Goal: Transaction & Acquisition: Purchase product/service

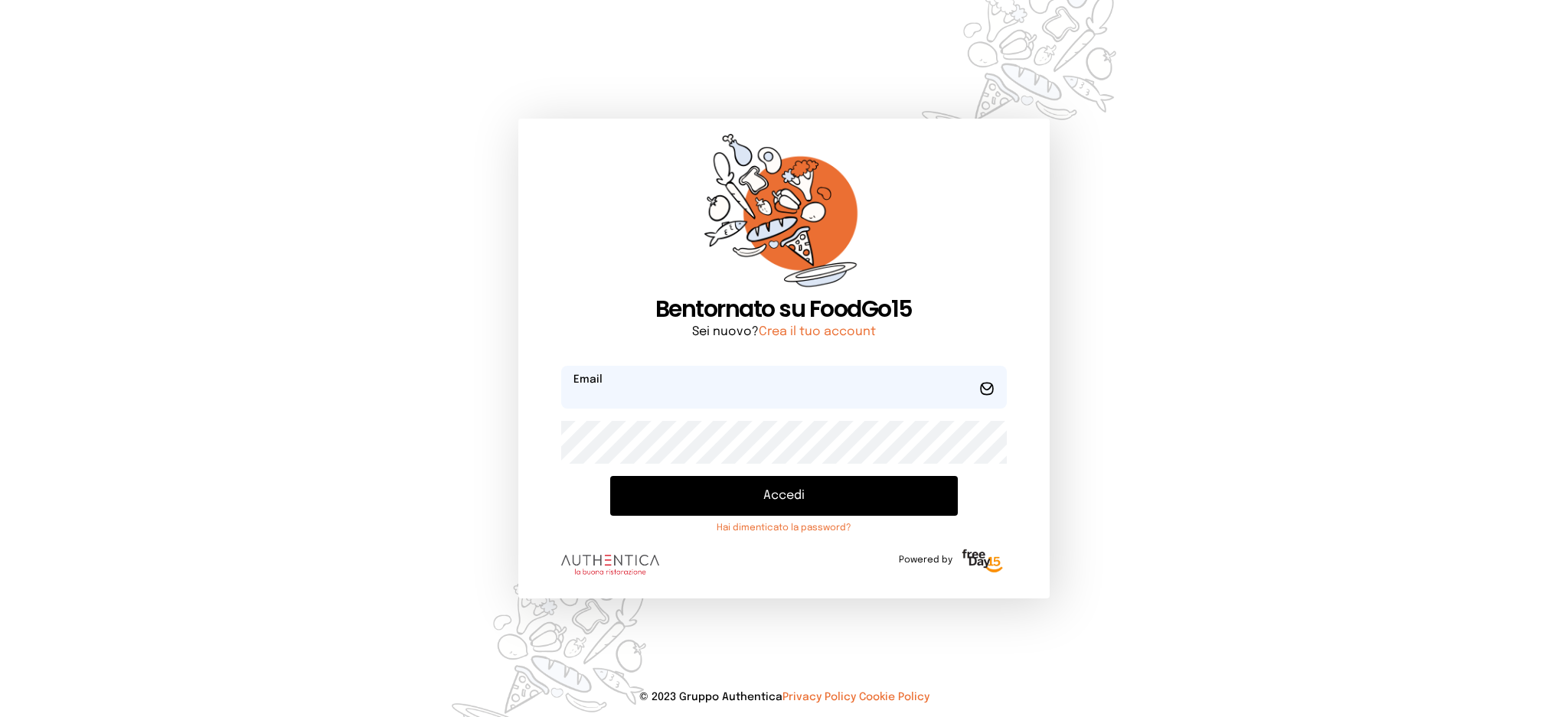
type input "**********"
click at [875, 513] on button "Accedi" at bounding box center [783, 497] width 347 height 40
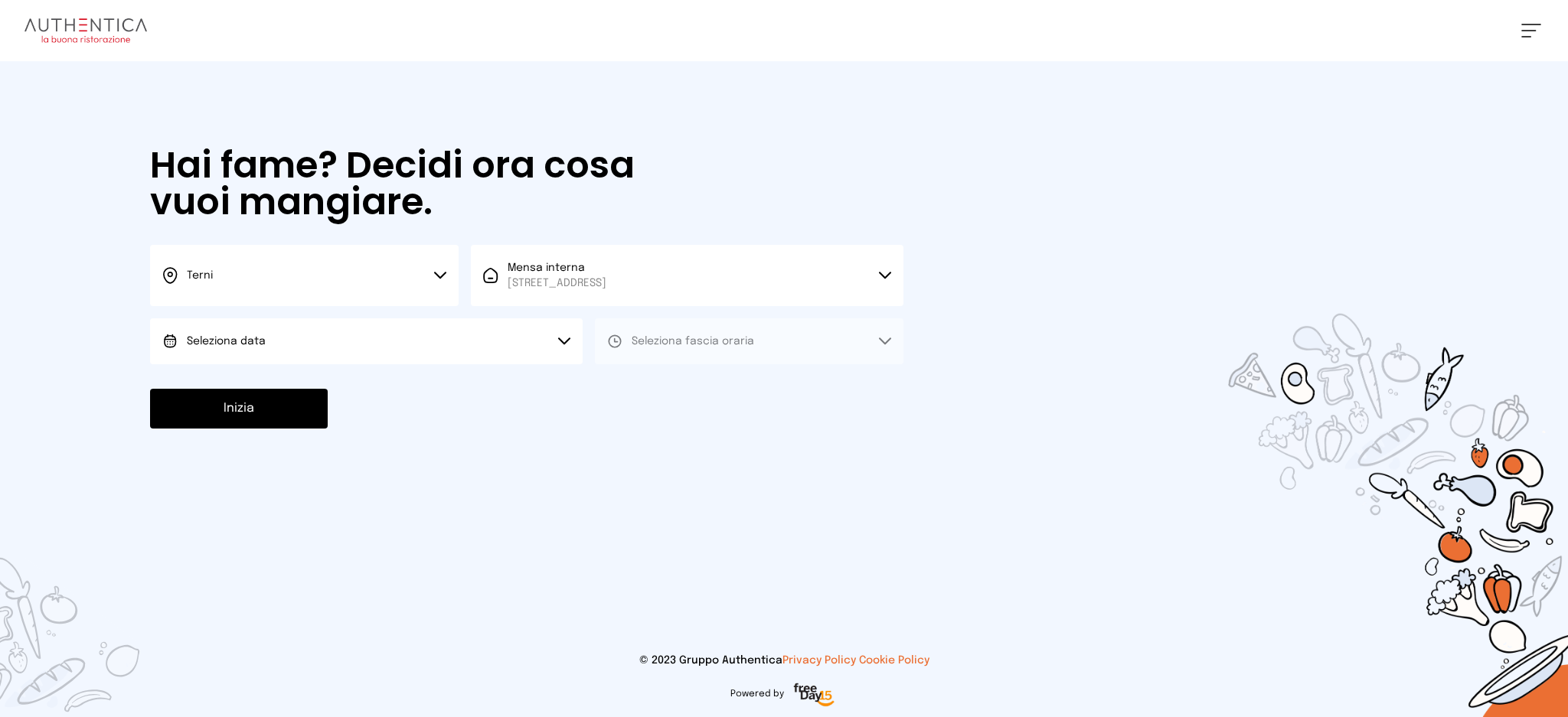
click at [333, 335] on button "Seleziona data" at bounding box center [366, 341] width 433 height 46
click at [347, 398] on li "[DATE], [DATE]" at bounding box center [366, 384] width 433 height 40
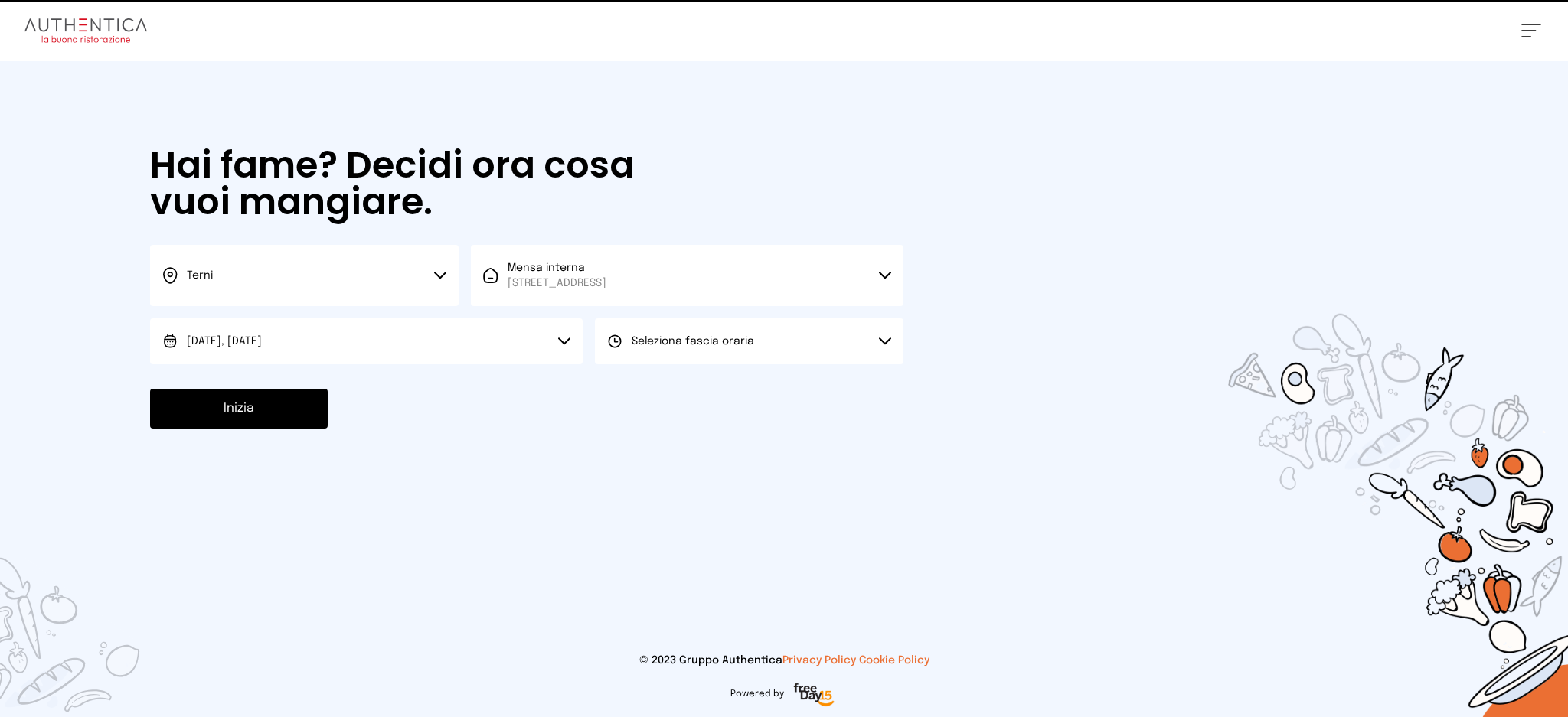
click at [720, 306] on div "Terni Scegli la città [GEOGRAPHIC_DATA] Mensa interna [STREET_ADDRESS] Scegli l…" at bounding box center [527, 305] width 754 height 120
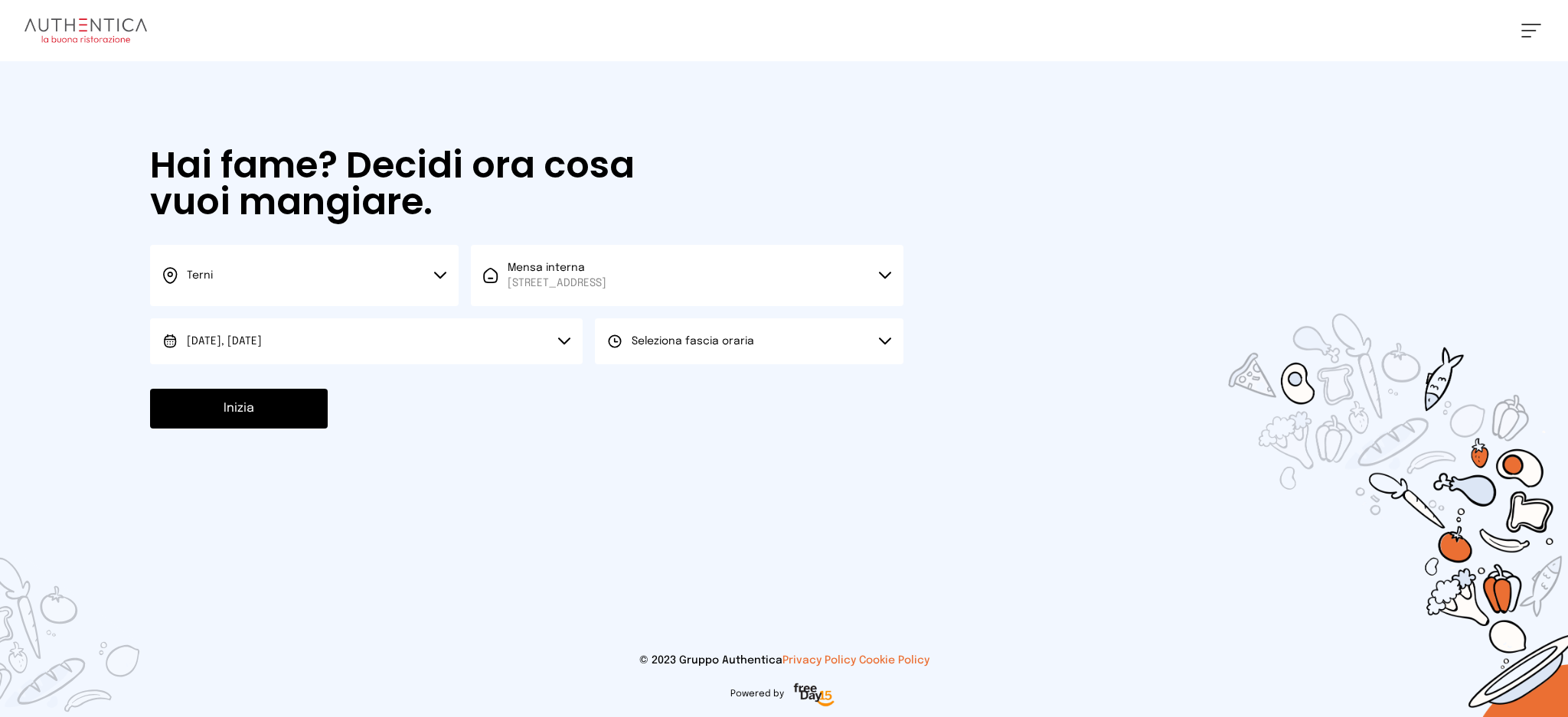
click at [720, 348] on span "Seleziona fascia oraria" at bounding box center [693, 341] width 123 height 16
click at [719, 379] on li "Pranzo" at bounding box center [748, 384] width 308 height 40
click at [286, 411] on button "Inizia" at bounding box center [239, 409] width 177 height 40
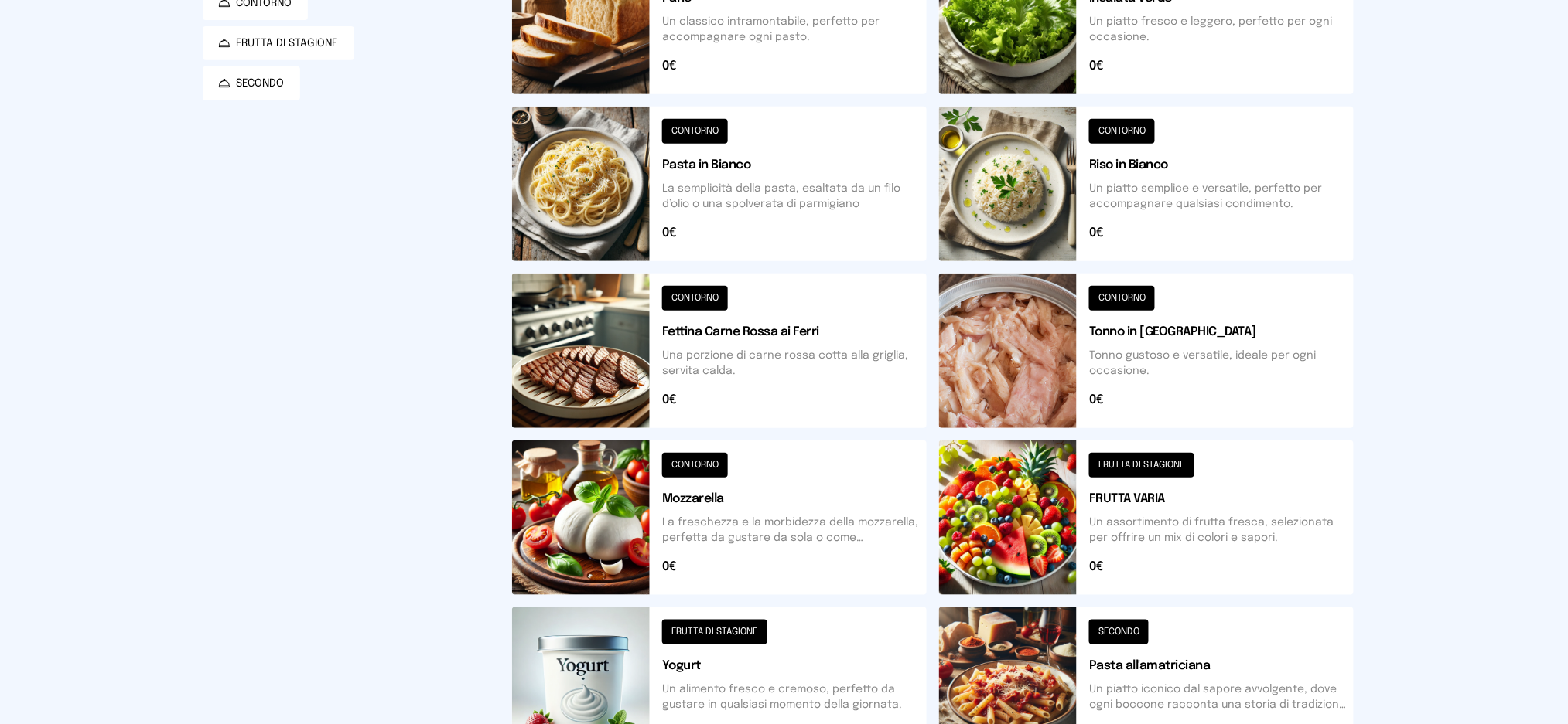
scroll to position [112, 0]
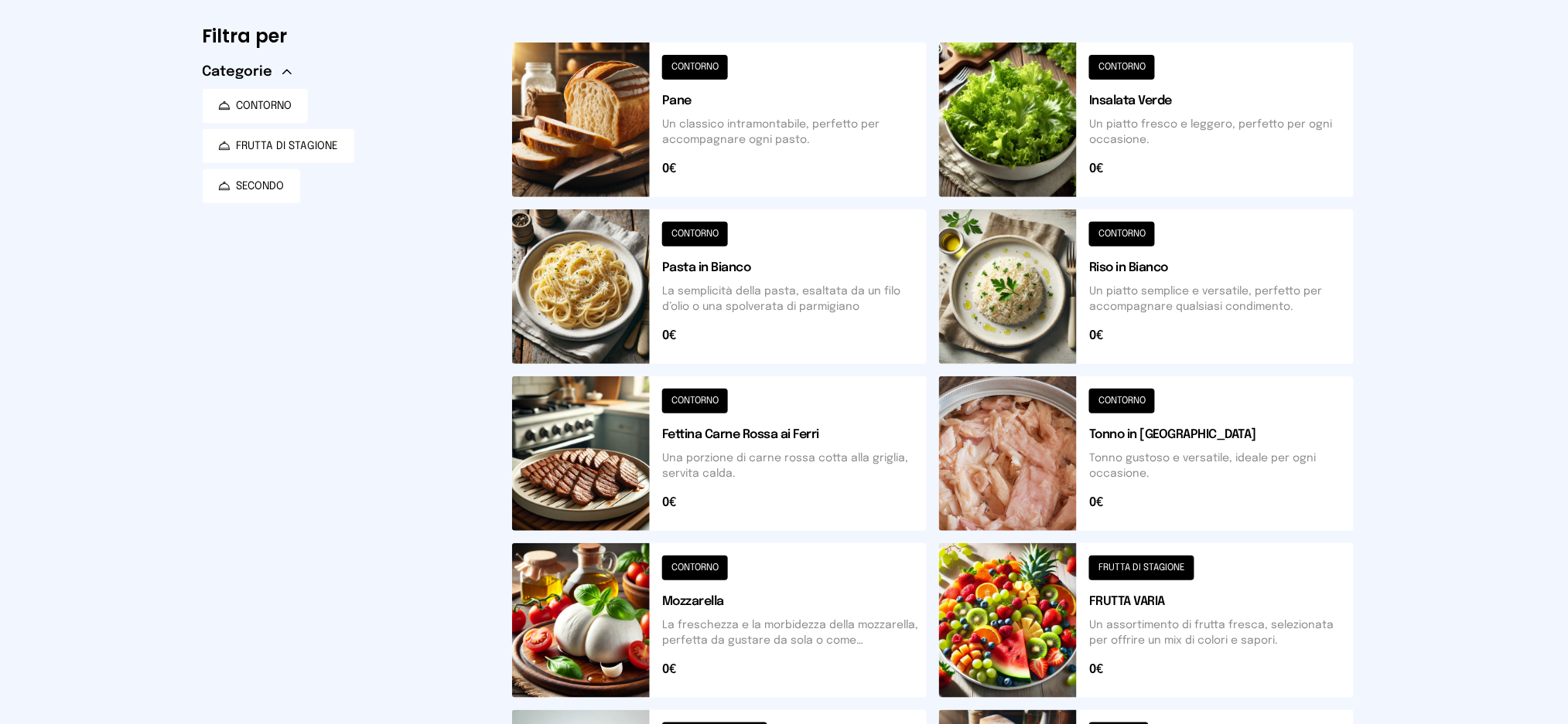
click at [1191, 314] on button at bounding box center [1146, 286] width 415 height 154
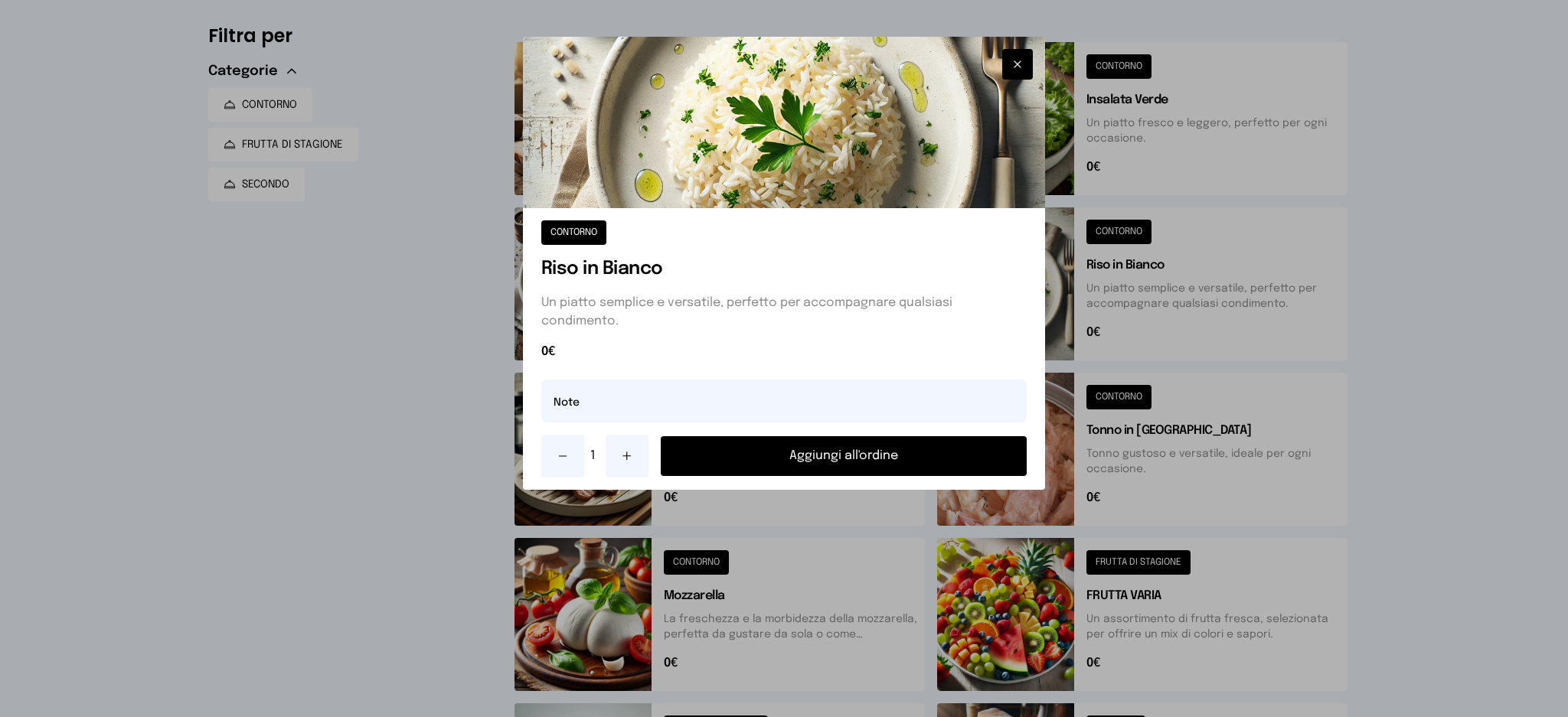
click at [914, 451] on button "Aggiungi all'ordine" at bounding box center [843, 456] width 367 height 40
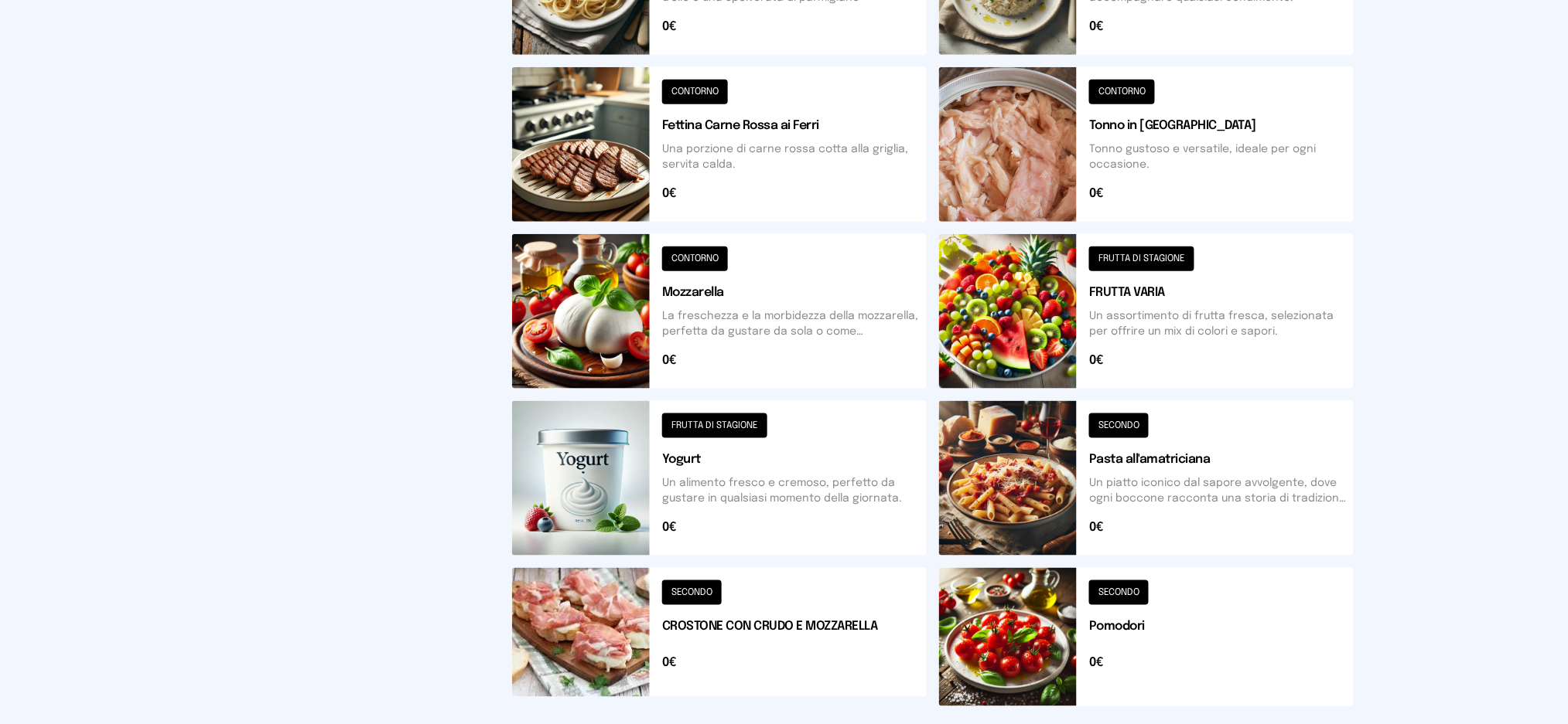
scroll to position [524, 0]
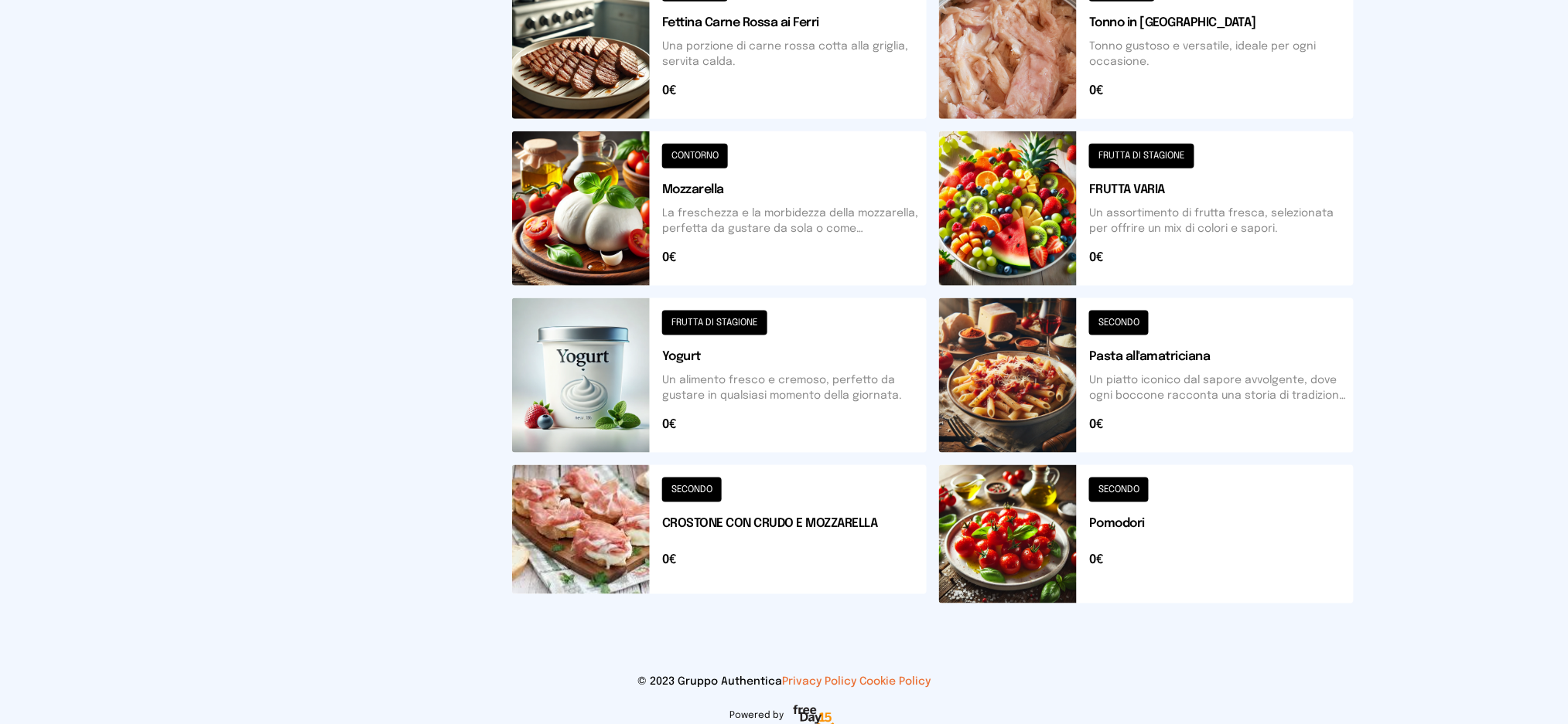
click at [782, 561] on button at bounding box center [719, 535] width 415 height 139
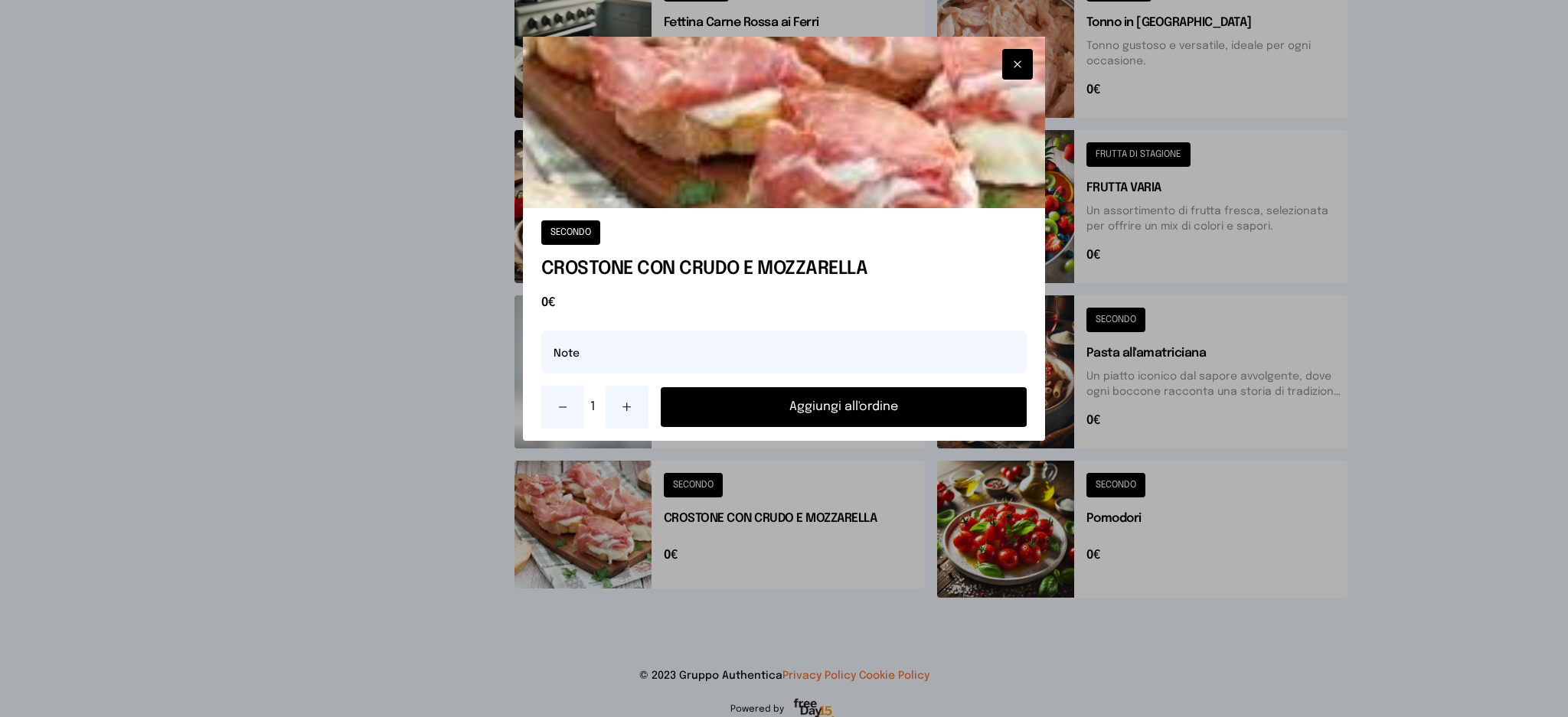
click at [899, 417] on button "Aggiungi all'ordine" at bounding box center [843, 408] width 367 height 40
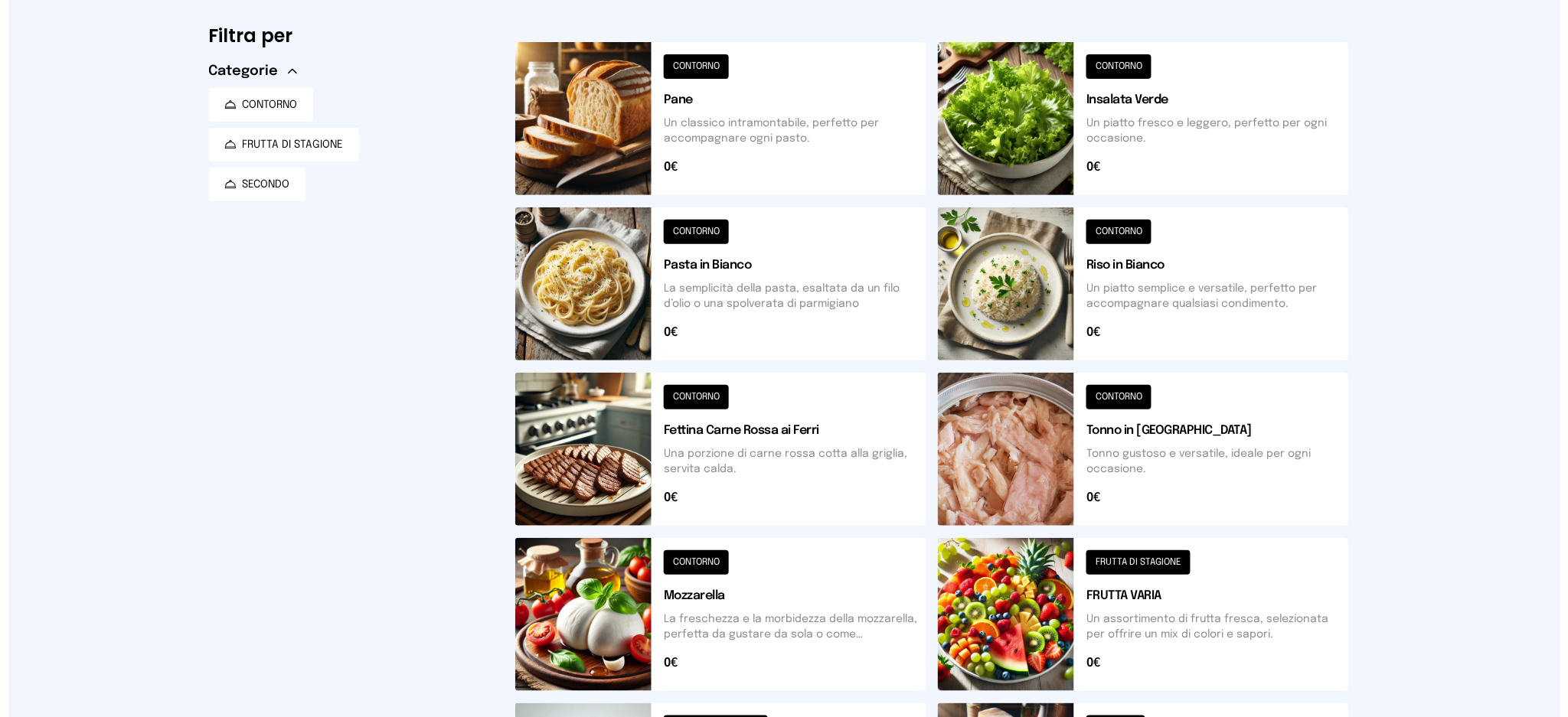
scroll to position [0, 0]
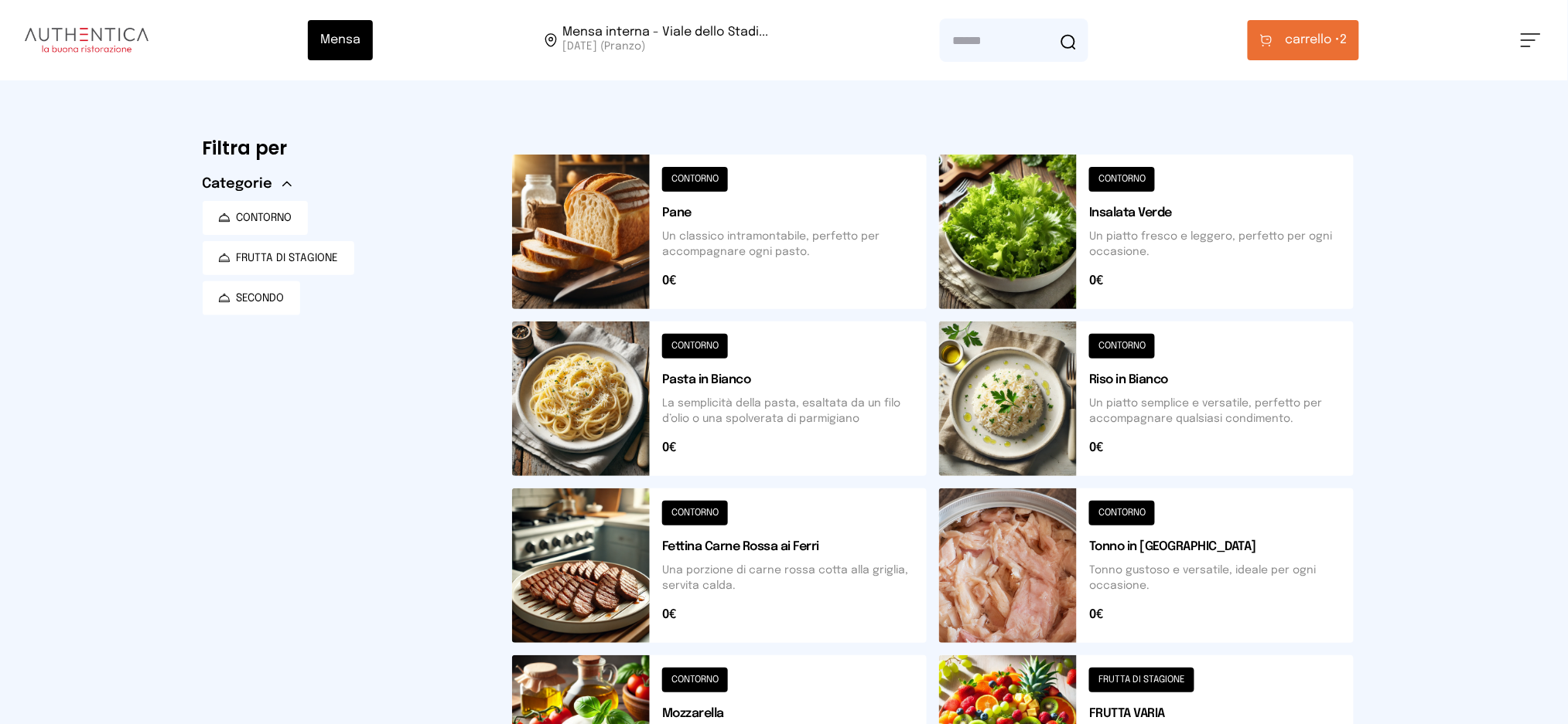
click at [1307, 31] on span "carrello •" at bounding box center [1311, 40] width 55 height 18
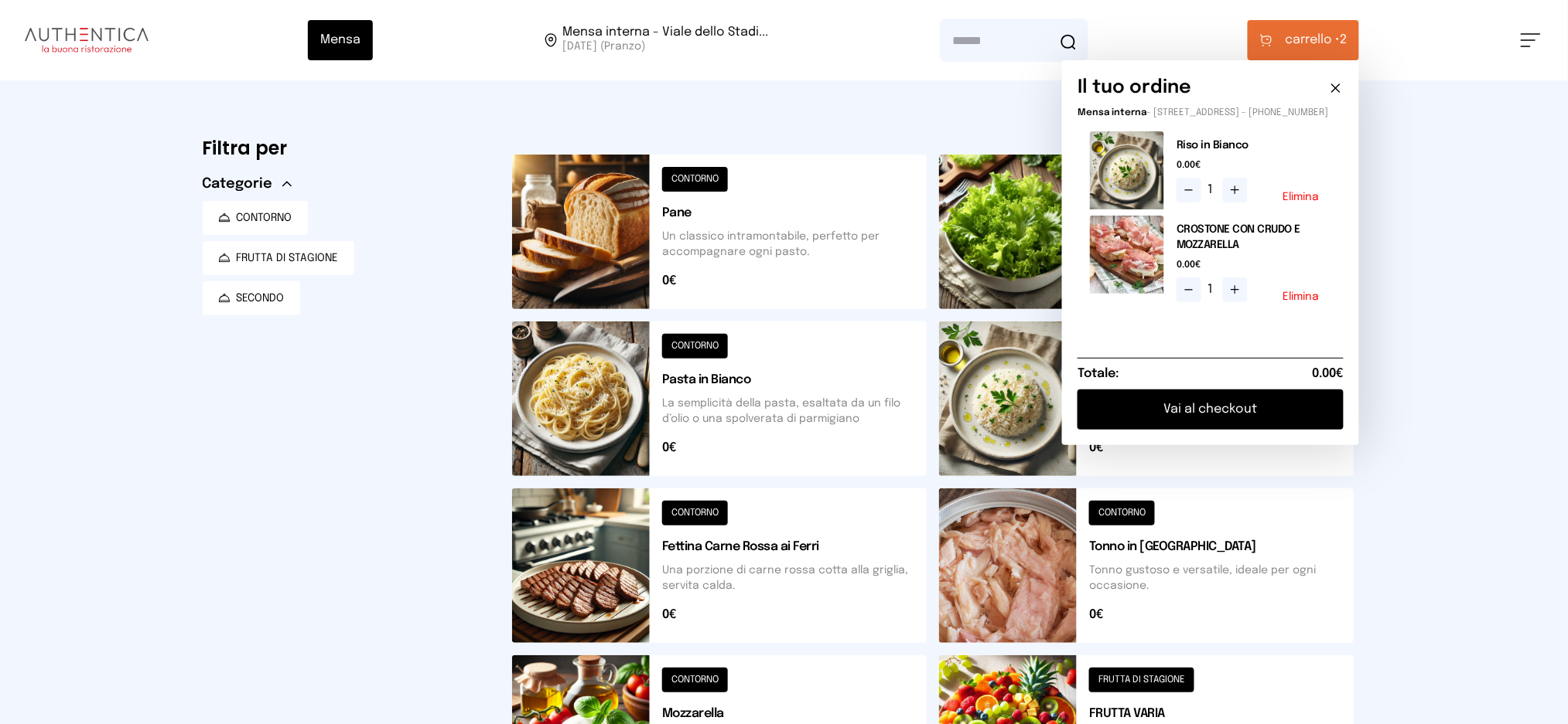
click at [1248, 418] on button "Vai al checkout" at bounding box center [1210, 410] width 266 height 41
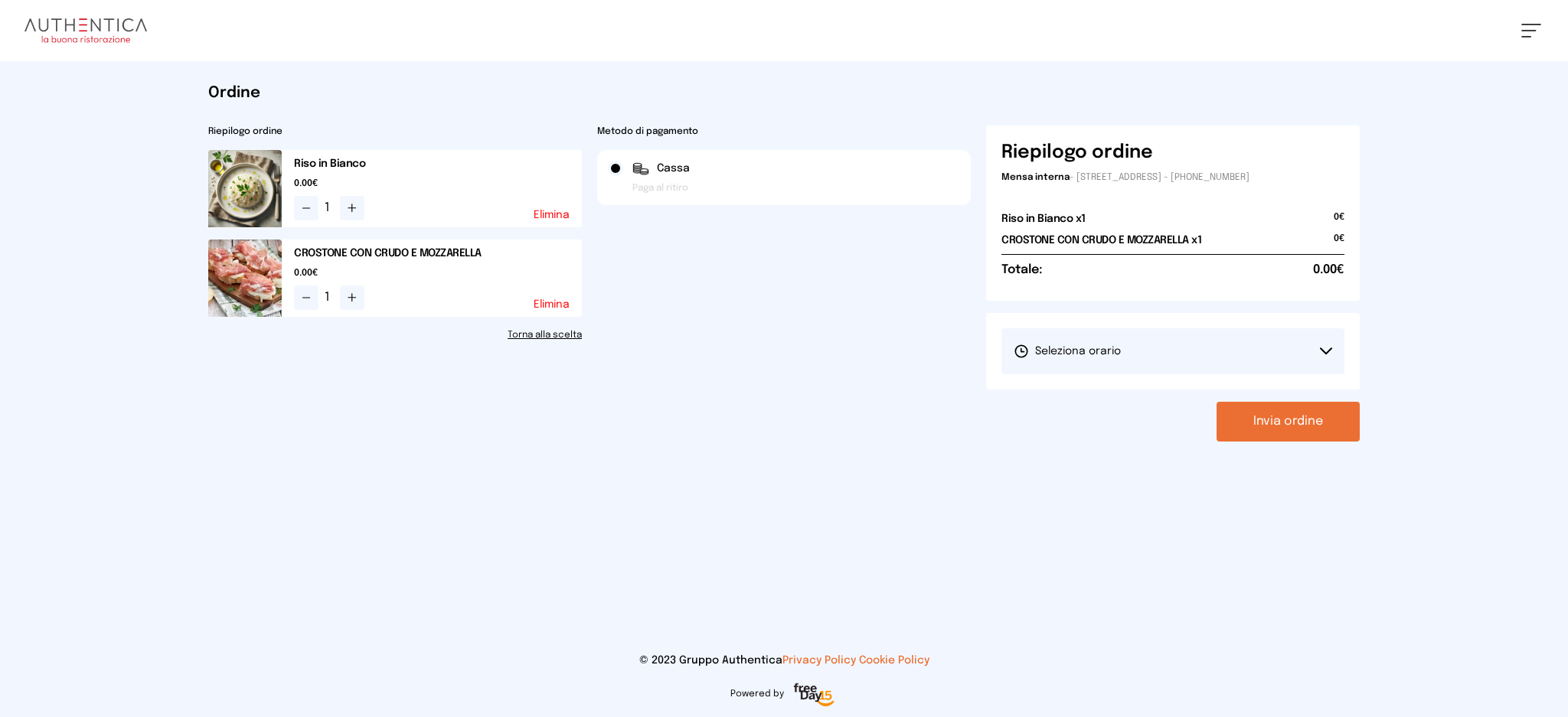
click at [1238, 362] on button "Seleziona orario" at bounding box center [1173, 351] width 343 height 46
click at [1221, 384] on li "1° Turno (13:00 - 15:00)" at bounding box center [1173, 394] width 343 height 40
click at [1272, 413] on button "Invia ordine" at bounding box center [1288, 422] width 144 height 40
